Goal: Check status: Check status

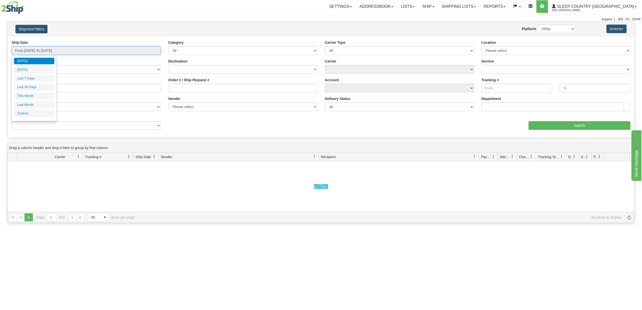
click at [64, 49] on input "From [DATE] To [DATE]" at bounding box center [86, 50] width 149 height 9
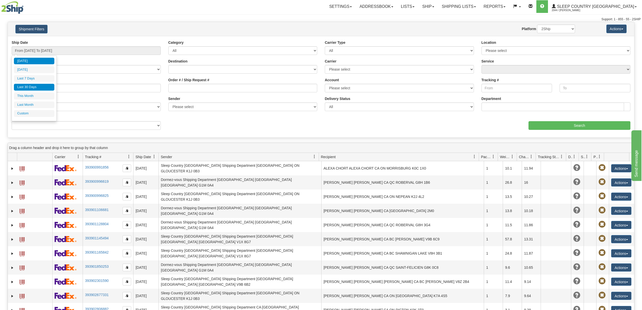
click at [35, 85] on li "Last 30 Days" at bounding box center [34, 87] width 40 height 7
type input "From [DATE] To [DATE]"
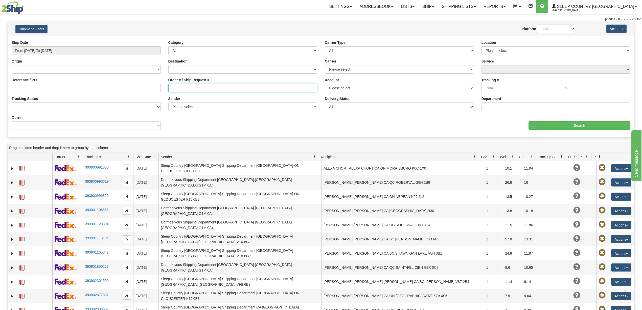
click at [186, 89] on input "Order # / Ship Request #" at bounding box center [242, 88] width 149 height 9
paste input "9000I119943"
type input "9000I119943"
click at [572, 123] on input "Search" at bounding box center [580, 125] width 102 height 9
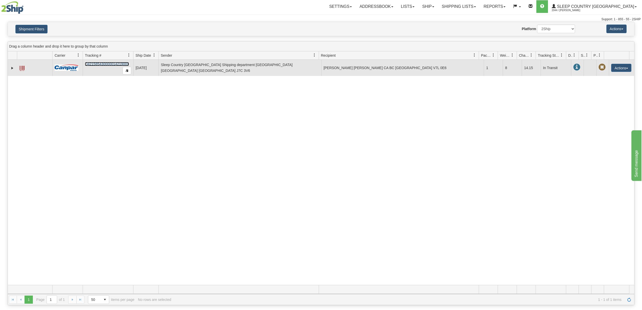
click at [99, 65] on link "D421585430000014219001" at bounding box center [107, 64] width 44 height 4
